Goal: Task Accomplishment & Management: Manage account settings

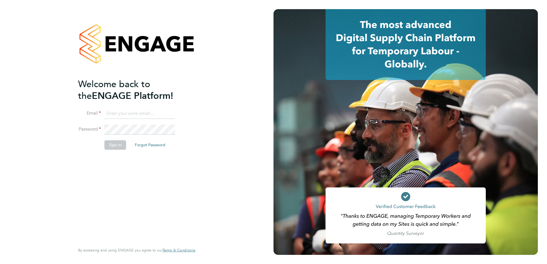
type input "[PERSON_NAME][EMAIL_ADDRESS][DOMAIN_NAME]"
click at [116, 145] on button "Sign In" at bounding box center [115, 145] width 22 height 9
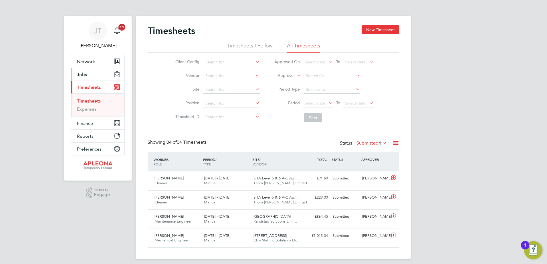
click at [81, 74] on span "Jobs" at bounding box center [82, 74] width 10 height 5
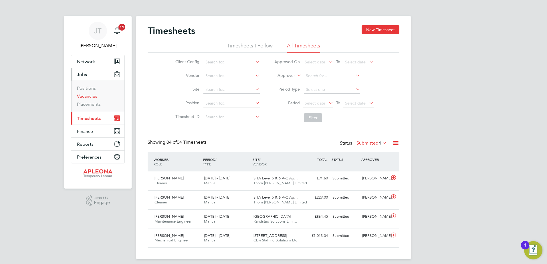
click at [86, 97] on link "Vacancies" at bounding box center [87, 96] width 20 height 5
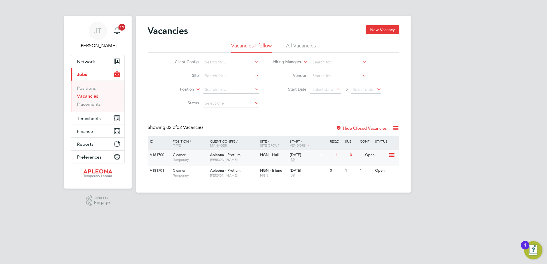
click at [371, 155] on div "Open" at bounding box center [376, 155] width 25 height 11
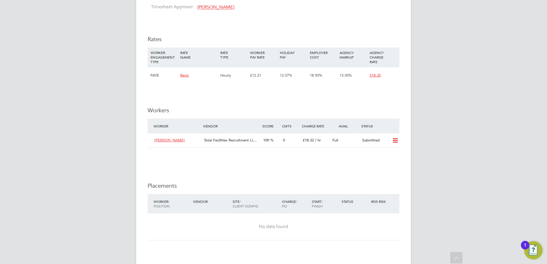
scroll to position [458, 0]
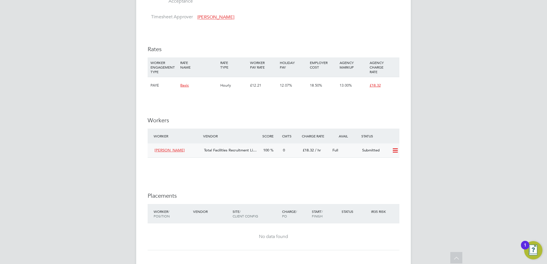
click at [394, 149] on icon at bounding box center [395, 151] width 7 height 5
click at [389, 162] on li "Offer" at bounding box center [388, 163] width 20 height 8
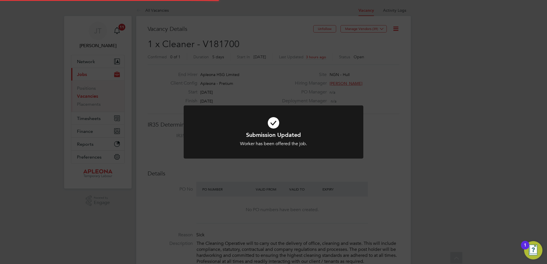
scroll to position [17, 40]
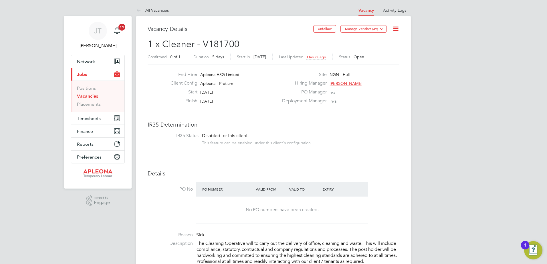
click at [92, 95] on link "Vacancies" at bounding box center [87, 96] width 21 height 5
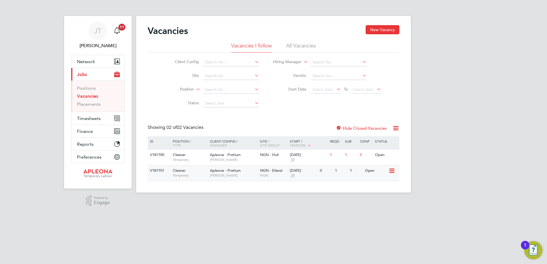
click at [393, 170] on icon at bounding box center [392, 171] width 6 height 7
click at [373, 201] on li "Update Status" at bounding box center [377, 200] width 33 height 8
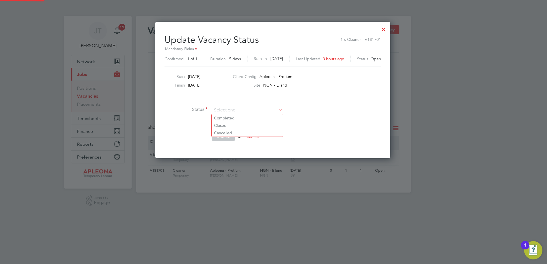
scroll to position [136, 236]
click at [230, 116] on li "Completed" at bounding box center [247, 117] width 71 height 7
type input "Completed"
click at [225, 138] on button "Update" at bounding box center [223, 136] width 23 height 9
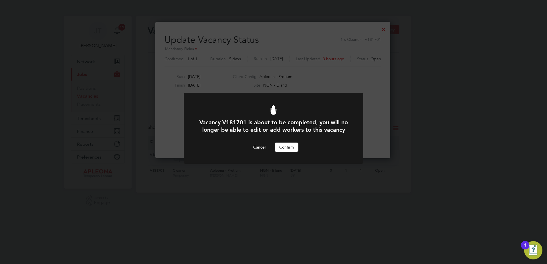
click at [286, 152] on button "Confirm" at bounding box center [287, 147] width 24 height 9
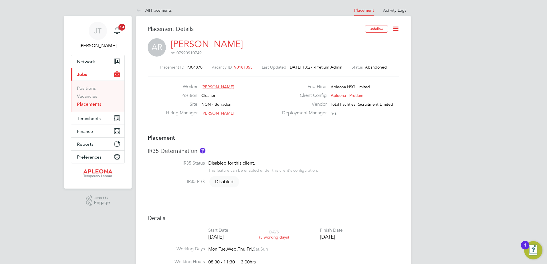
click at [235, 66] on span "V0181355" at bounding box center [243, 67] width 19 height 5
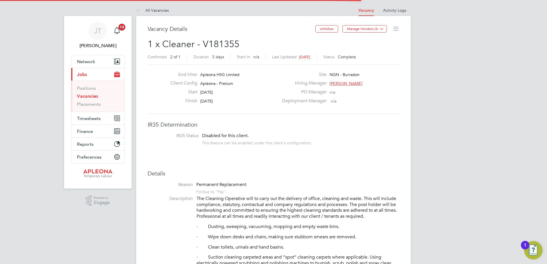
scroll to position [9, 113]
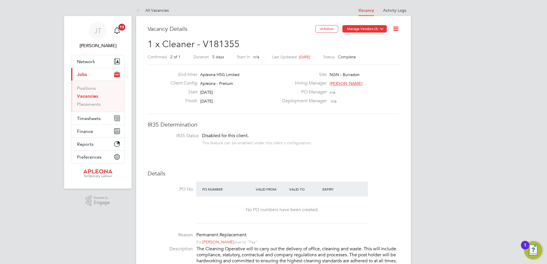
click at [381, 29] on icon at bounding box center [382, 29] width 4 height 4
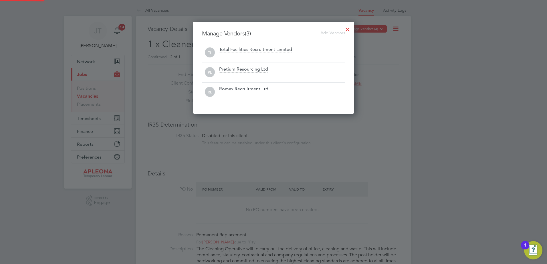
scroll to position [92, 162]
click at [426, 75] on div at bounding box center [273, 132] width 547 height 264
click at [347, 29] on div at bounding box center [348, 28] width 10 height 10
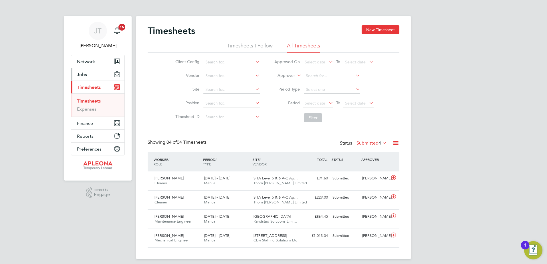
click at [84, 73] on span "Jobs" at bounding box center [82, 74] width 10 height 5
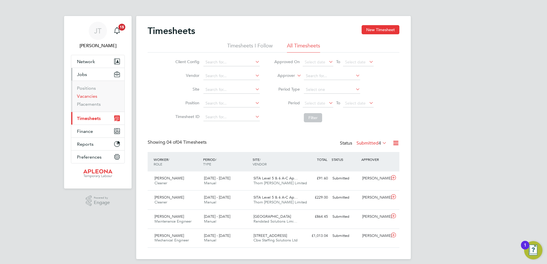
click at [91, 97] on link "Vacancies" at bounding box center [87, 96] width 20 height 5
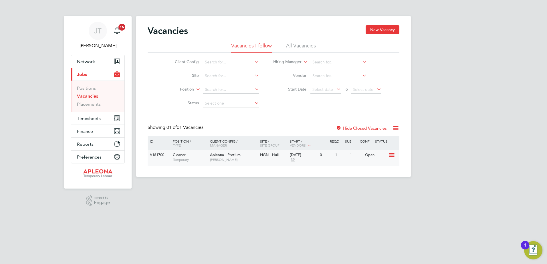
click at [393, 155] on icon at bounding box center [392, 155] width 6 height 7
click at [371, 183] on li "Update Status" at bounding box center [377, 185] width 33 height 8
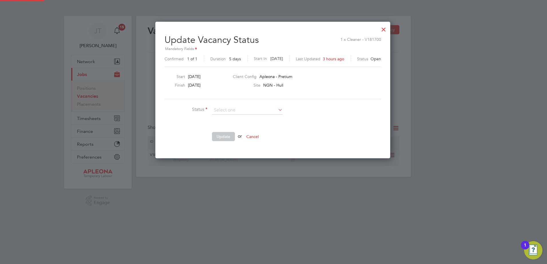
scroll to position [136, 236]
click at [223, 117] on li "Completed" at bounding box center [247, 117] width 71 height 7
type input "Completed"
click at [222, 134] on button "Update" at bounding box center [223, 136] width 23 height 9
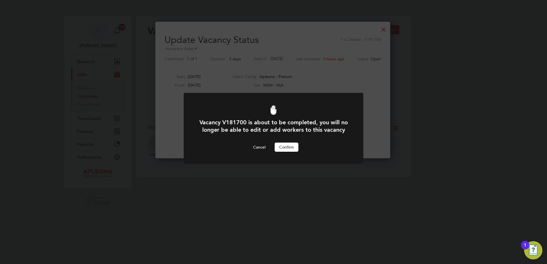
click at [293, 152] on button "Confirm" at bounding box center [287, 147] width 24 height 9
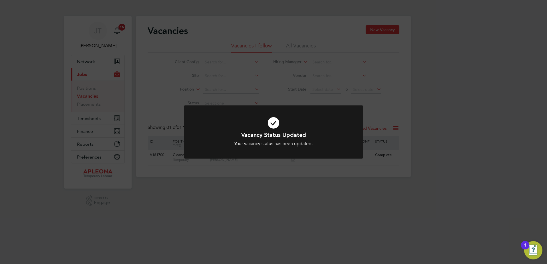
click at [395, 194] on div "Vacancy Status Updated Your vacancy status has been updated. Cancel Okay" at bounding box center [273, 132] width 547 height 264
